Goal: Navigation & Orientation: Find specific page/section

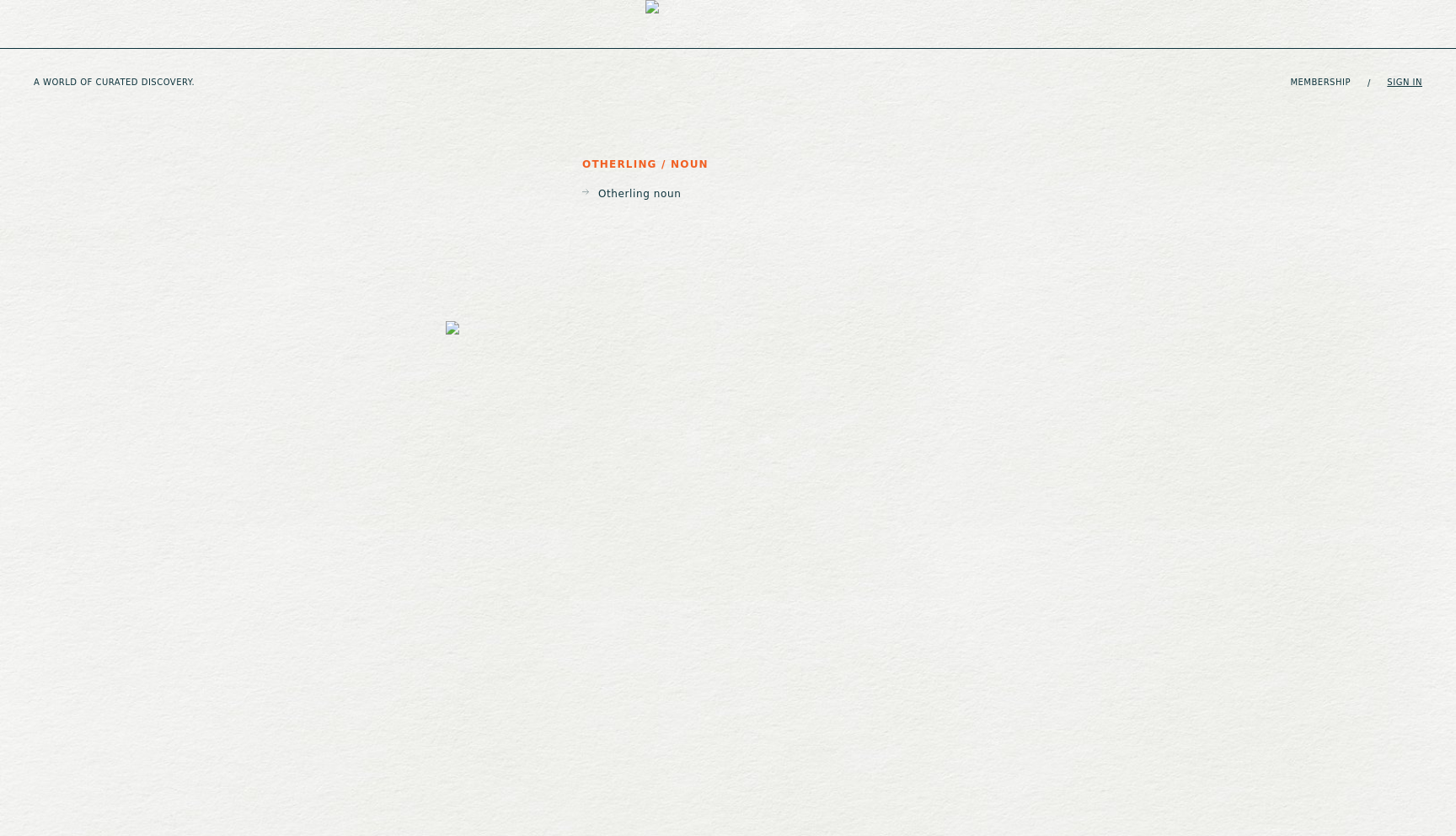
click at [1405, 77] on link "Sign in" at bounding box center [1404, 82] width 35 height 10
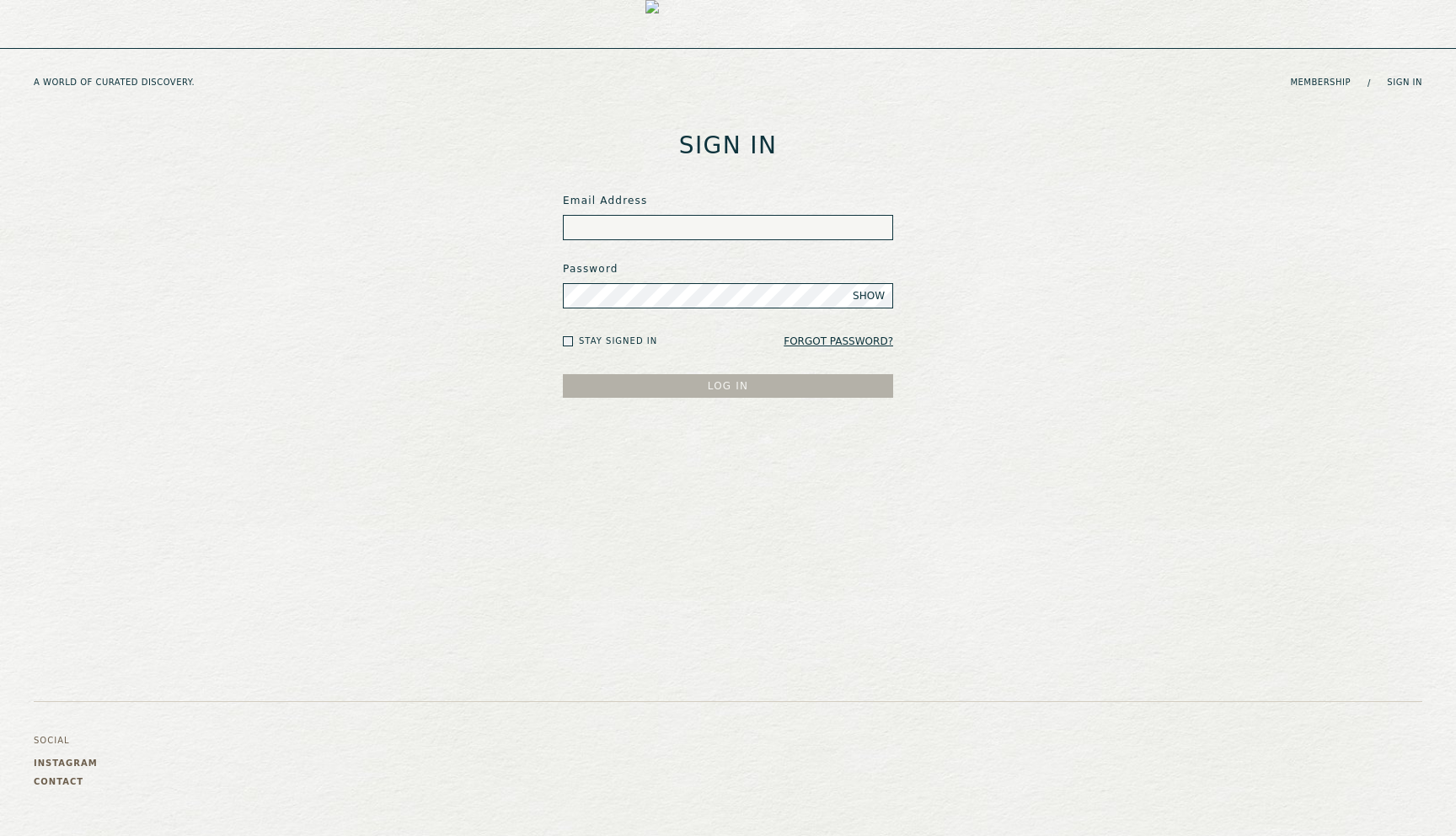
click at [604, 228] on input at bounding box center [727, 227] width 330 height 25
type input "**********"
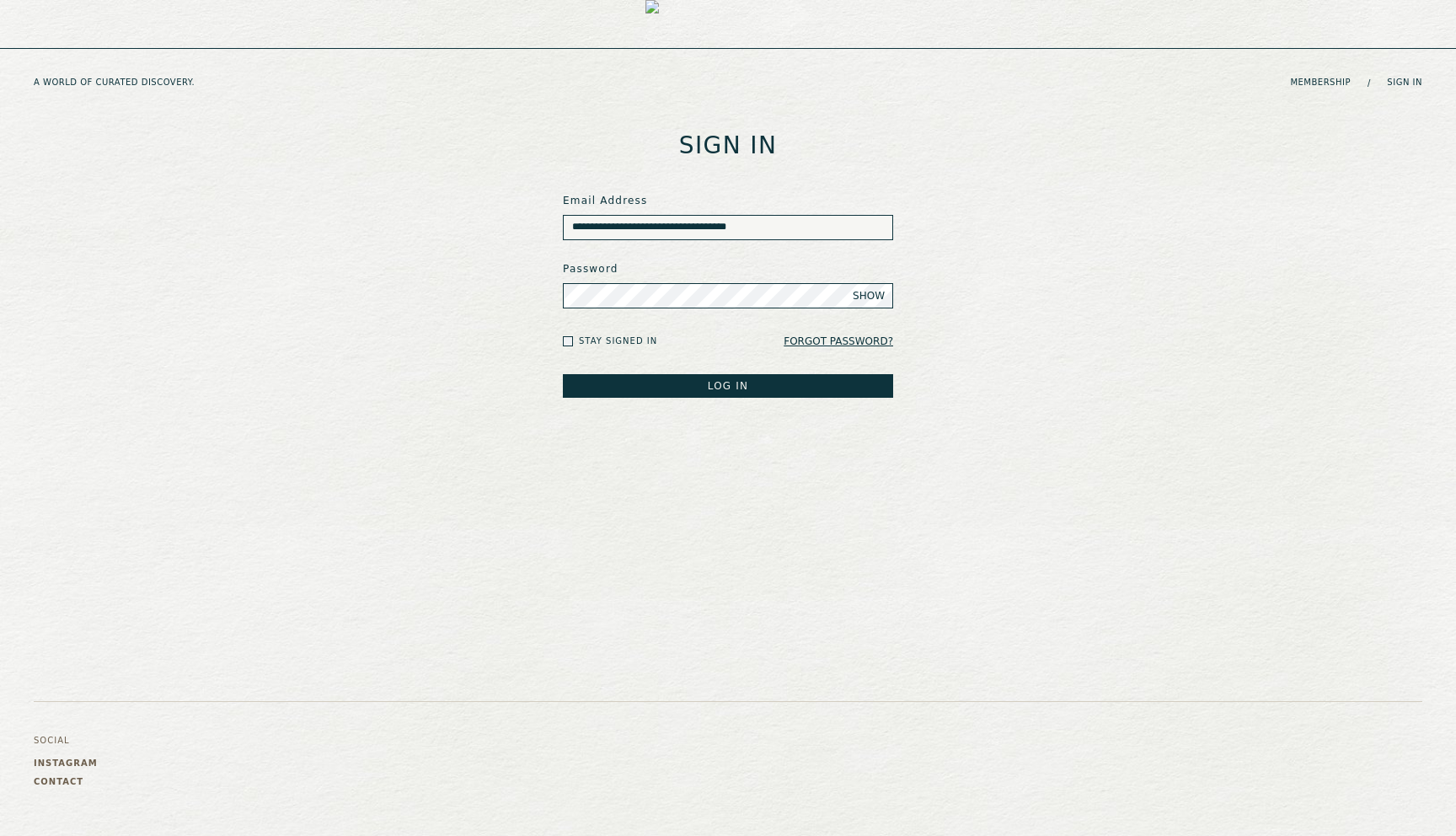
click at [866, 295] on span "SHOW" at bounding box center [869, 296] width 32 height 13
click at [708, 389] on button "LOG IN" at bounding box center [727, 386] width 330 height 23
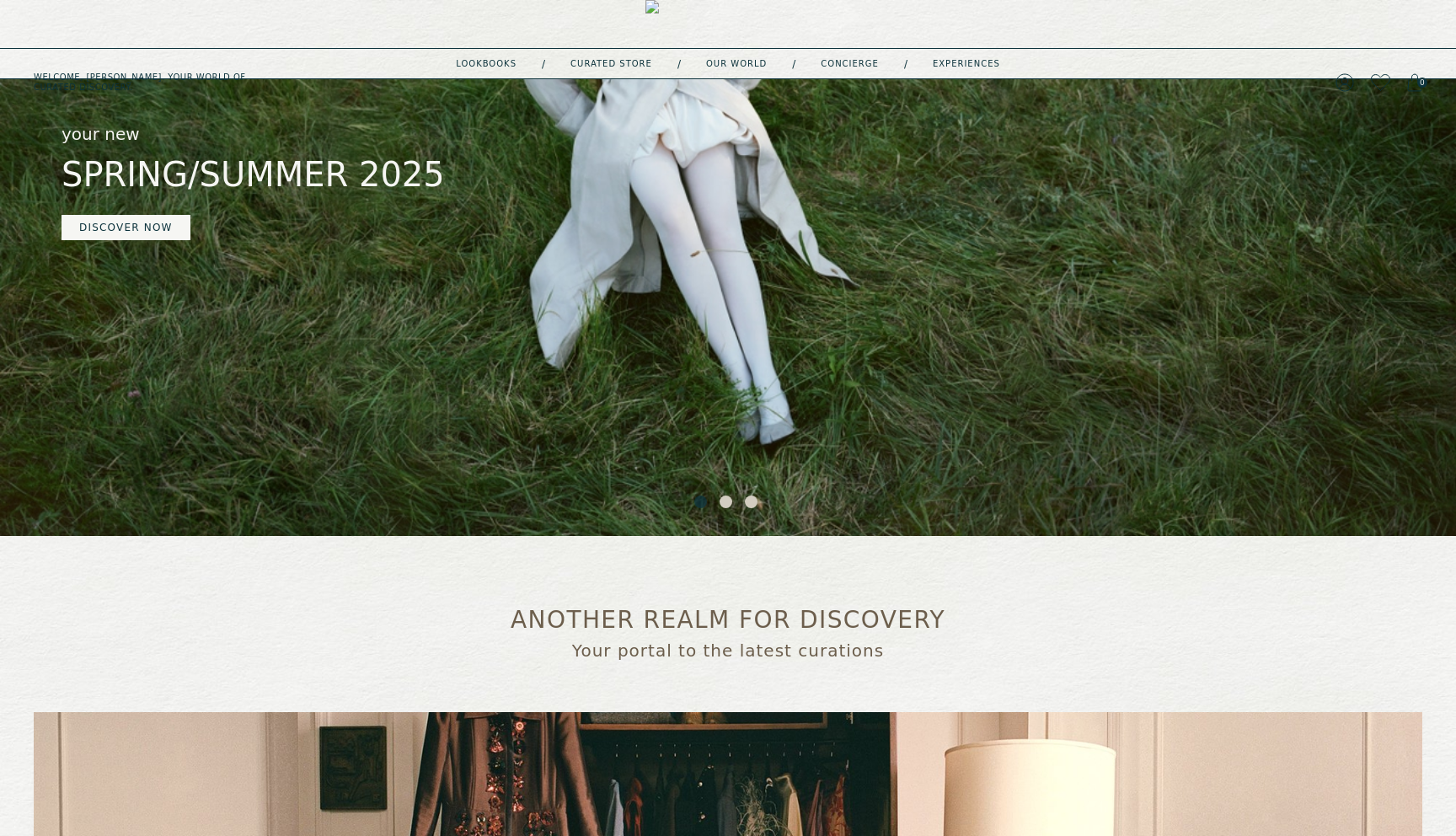
scroll to position [164, 0]
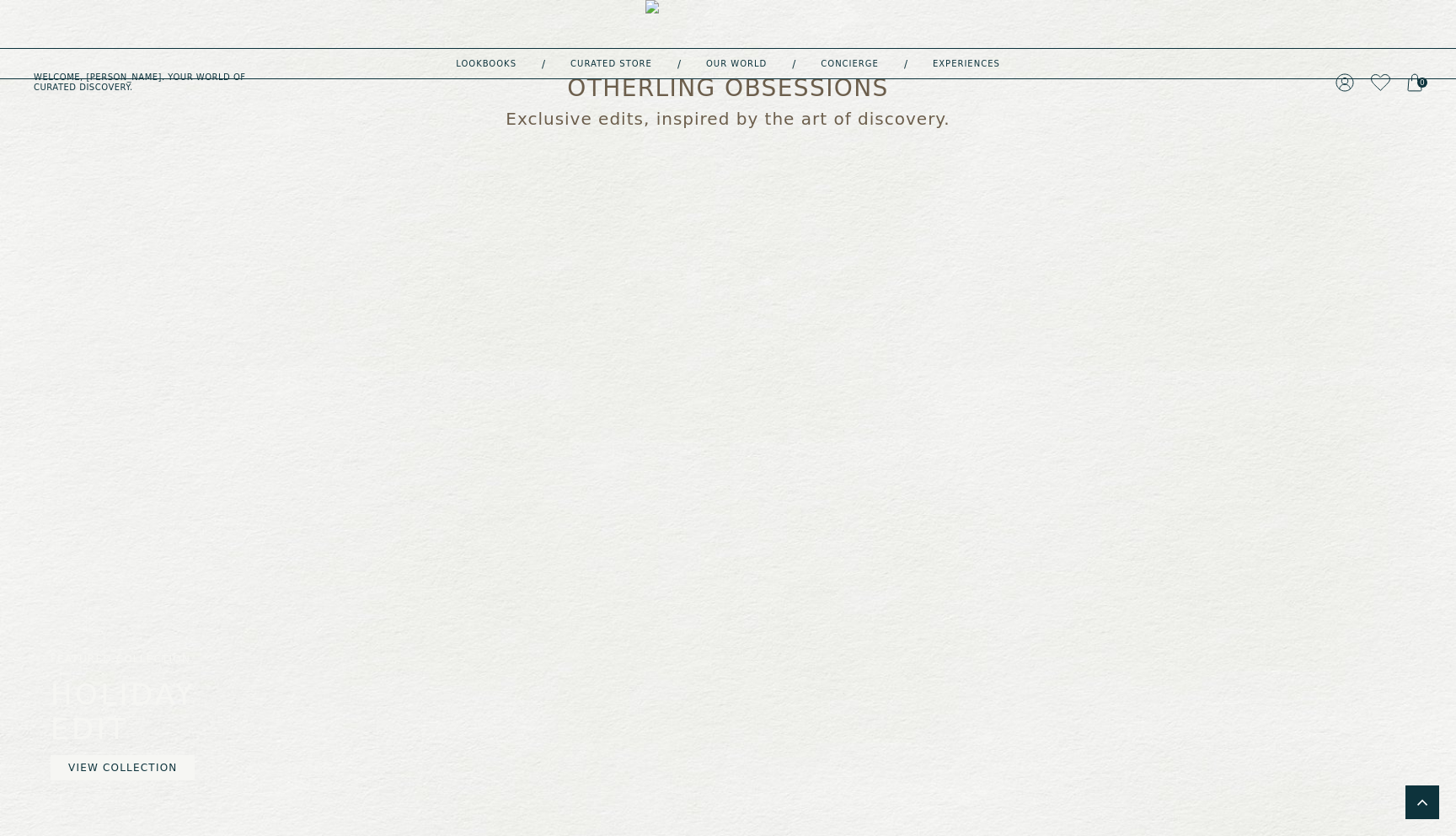
scroll to position [1456, 0]
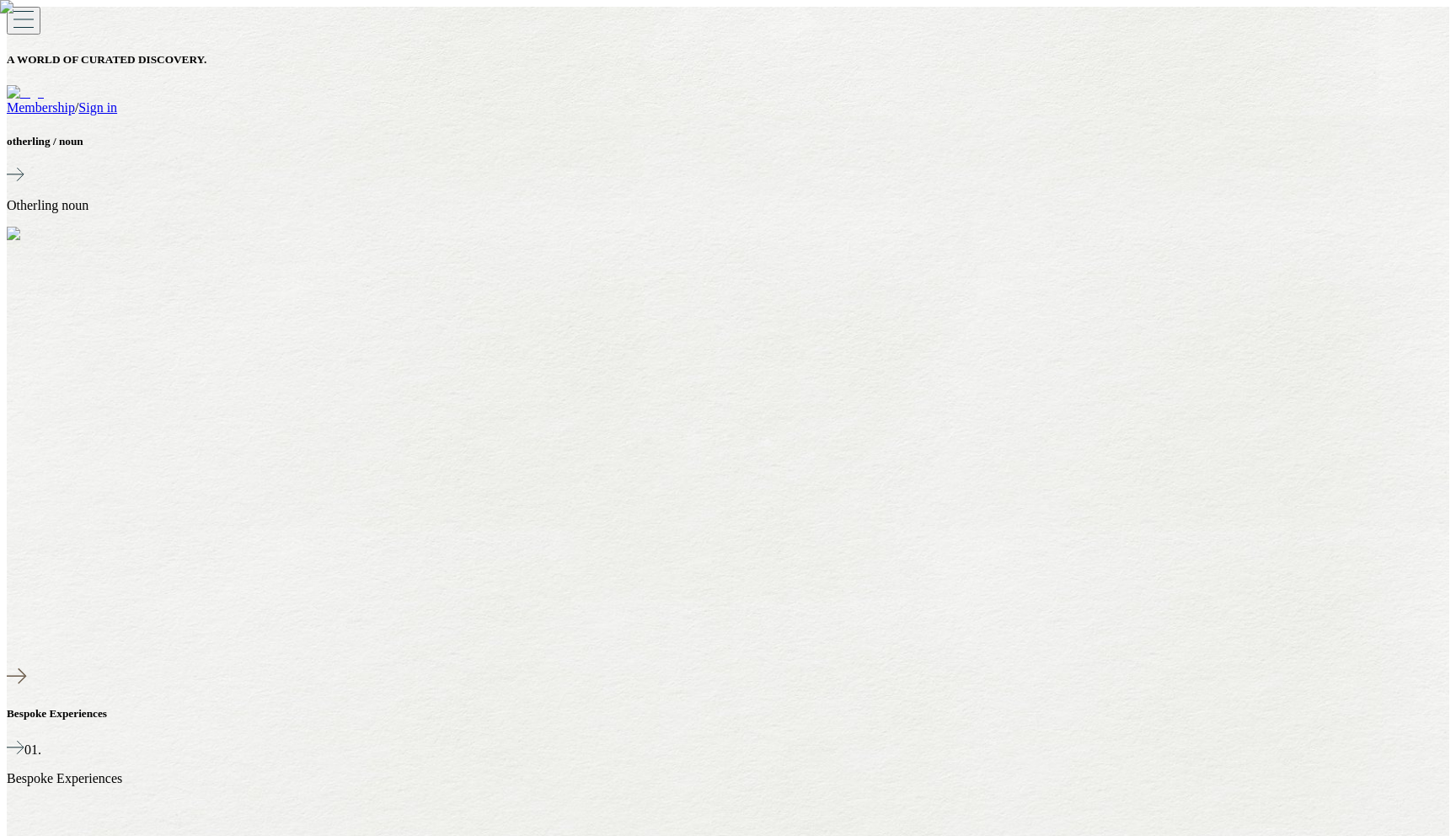
click at [117, 101] on link "Sign in" at bounding box center [97, 108] width 39 height 14
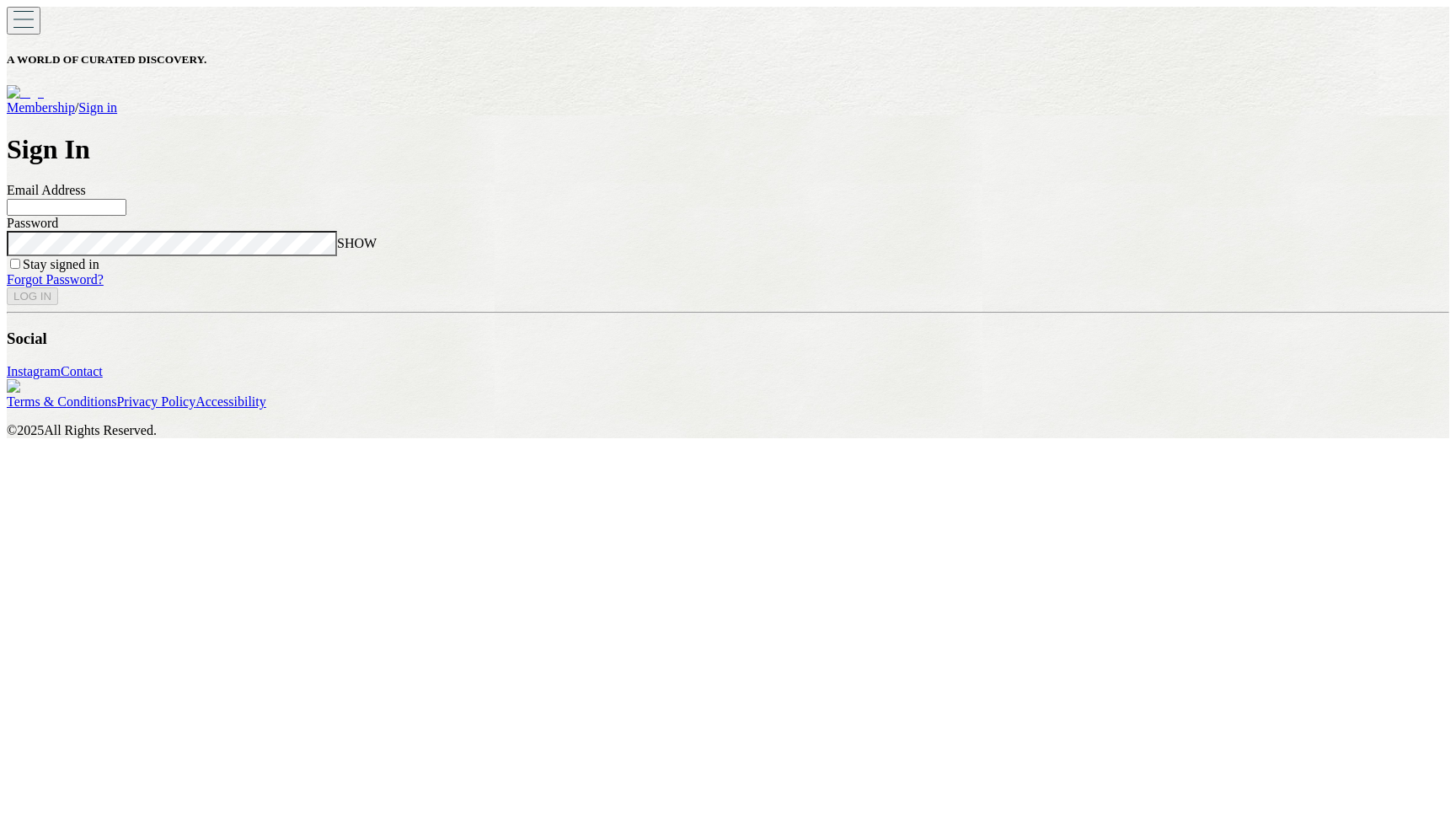
click at [127, 216] on input at bounding box center [66, 207] width 120 height 17
type input "**********"
click at [377, 250] on span "SHOW" at bounding box center [357, 243] width 40 height 14
click at [58, 305] on button "LOG IN" at bounding box center [31, 297] width 51 height 18
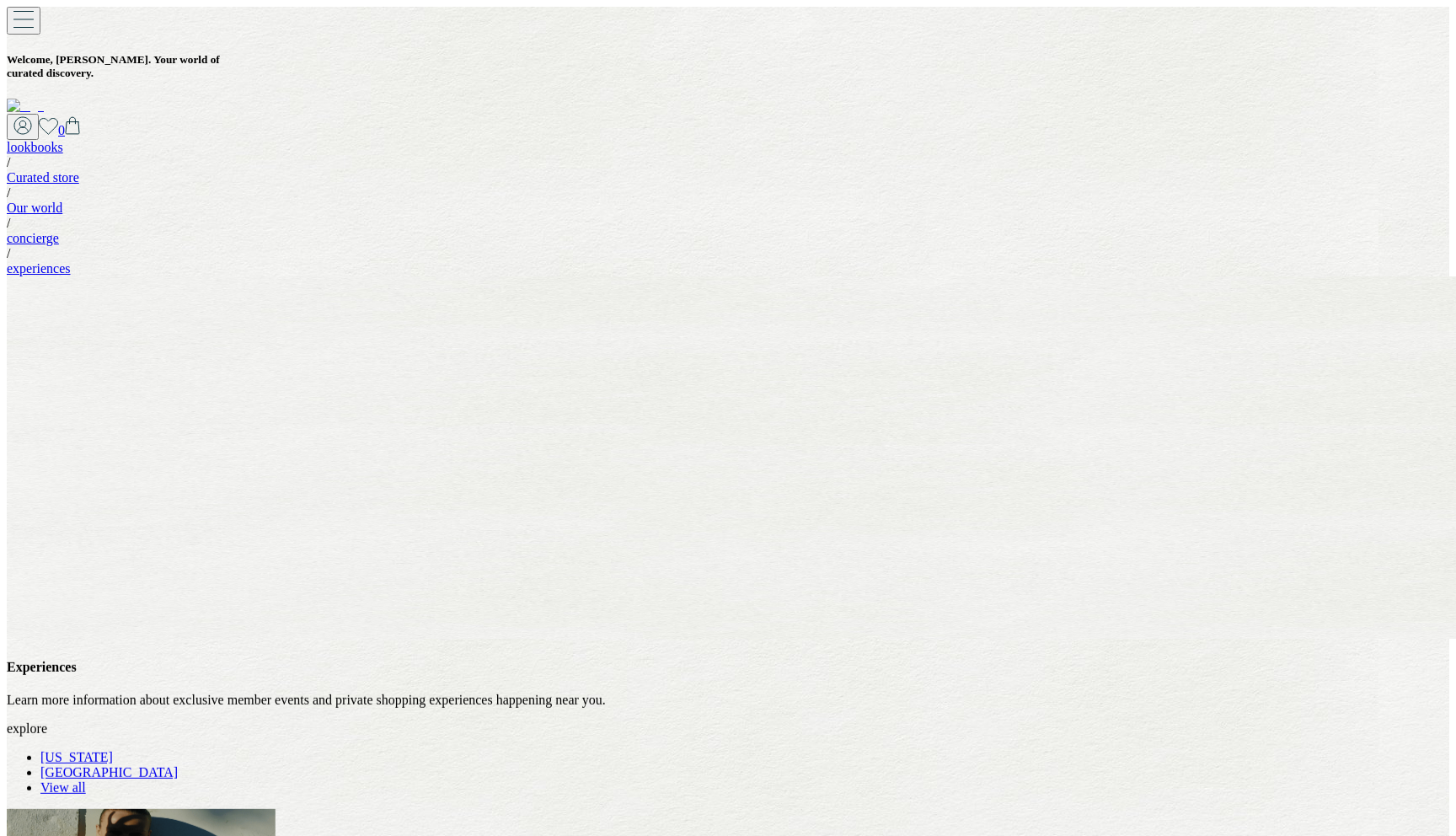
click at [71, 262] on link "experiences" at bounding box center [38, 269] width 64 height 14
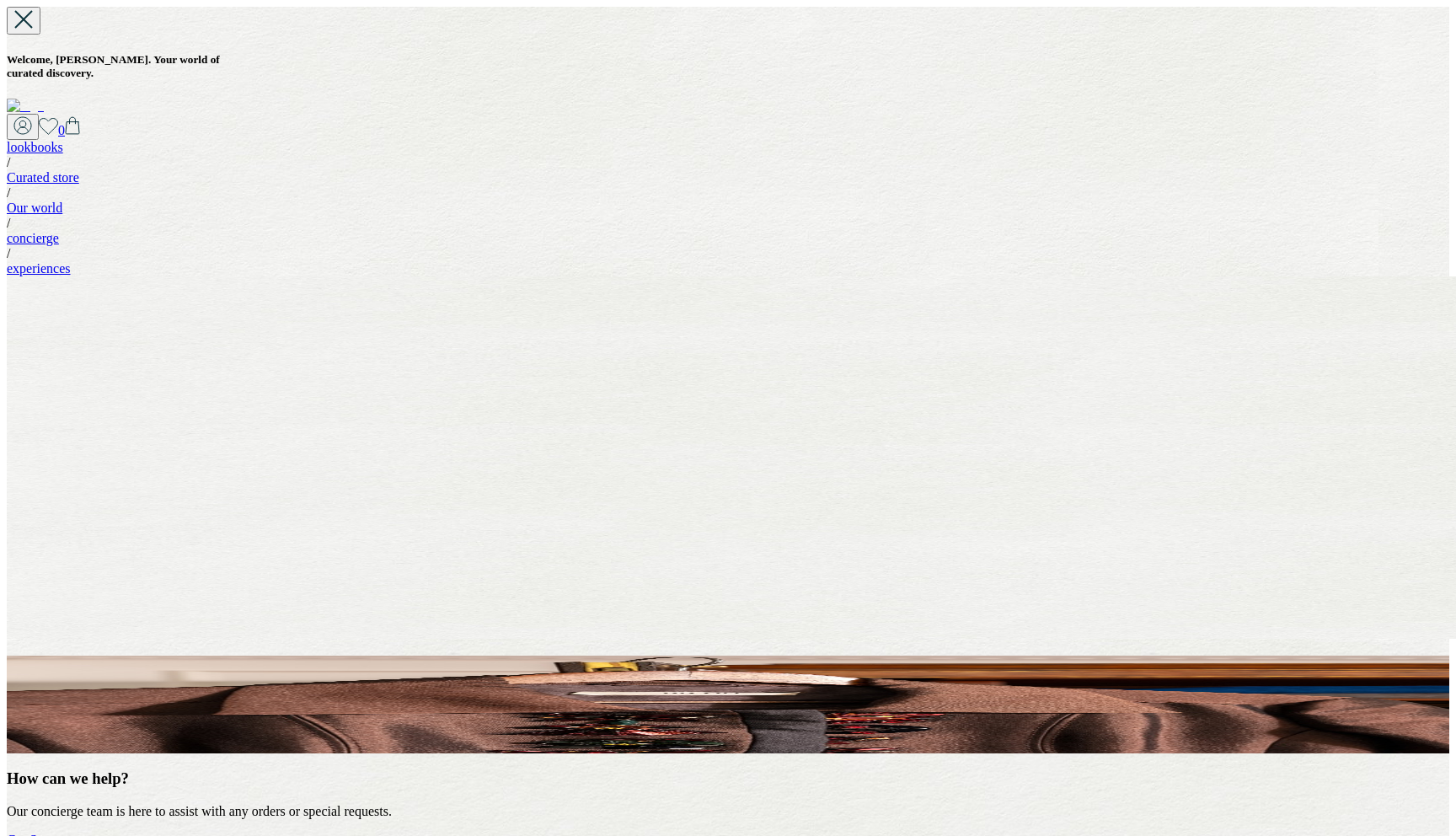
click at [44, 99] on img at bounding box center [24, 106] width 37 height 15
